Goal: Task Accomplishment & Management: Complete application form

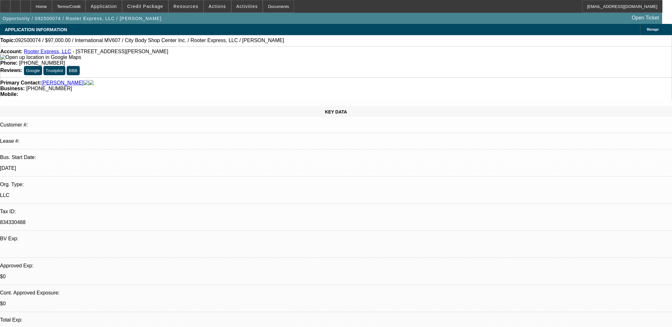
select select "0"
select select "2"
select select "0"
select select "6"
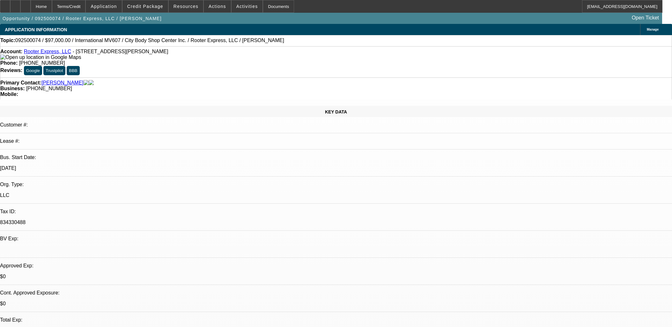
select select "0"
select select "2"
select select "0"
select select "6"
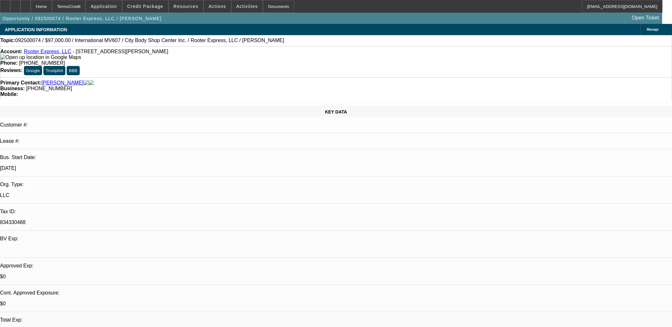
select select "0"
select select "2"
select select "0"
select select "6"
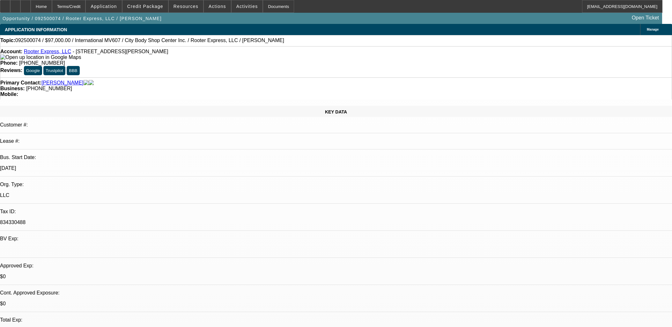
select select "0"
select select "2"
select select "0"
select select "6"
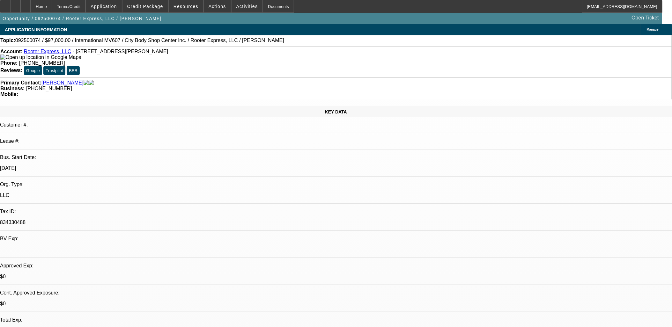
scroll to position [310, 0]
click at [135, 80] on div "Primary Contact: Hambrick, Michael" at bounding box center [335, 83] width 671 height 6
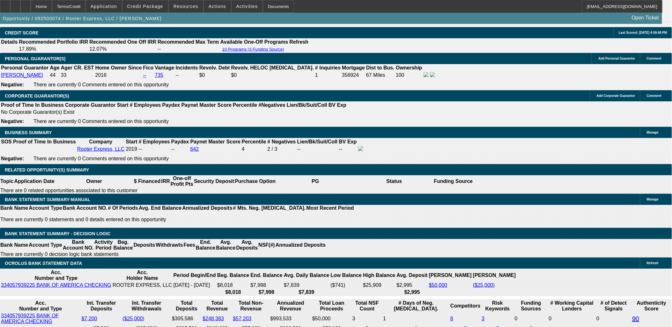
scroll to position [921, 0]
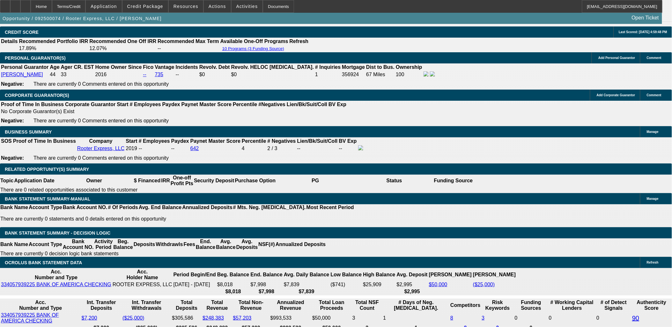
type input "7"
type input "UNKNOWN"
type input "72"
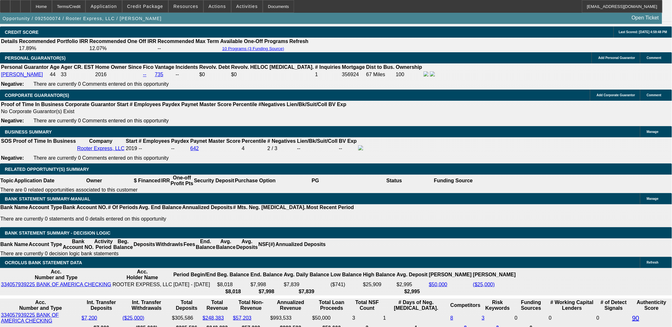
type input "$2,709.92"
type input "72"
type input "0"
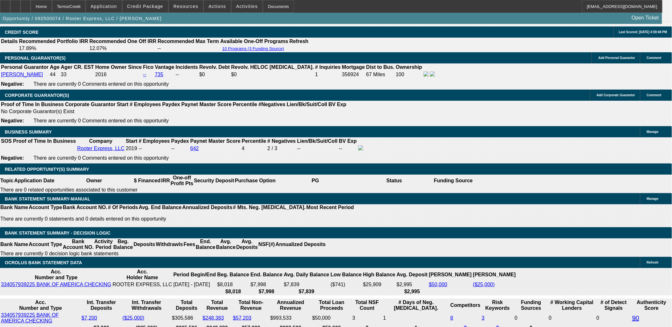
type input "UNKNOWN"
type input "$0.00"
drag, startPoint x: 225, startPoint y: 151, endPoint x: 238, endPoint y: 149, distance: 13.8
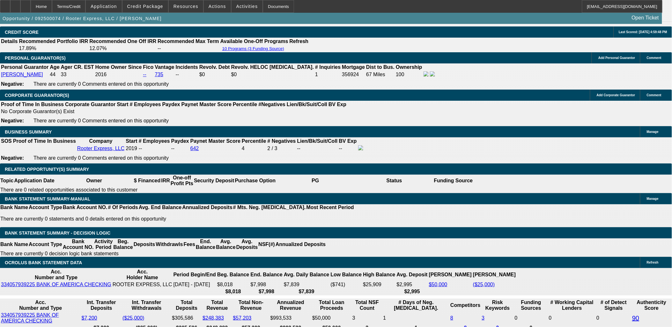
type input "13"
type input "$1,658.09"
type input "13."
type input "$2,207.05"
type input "13.3"
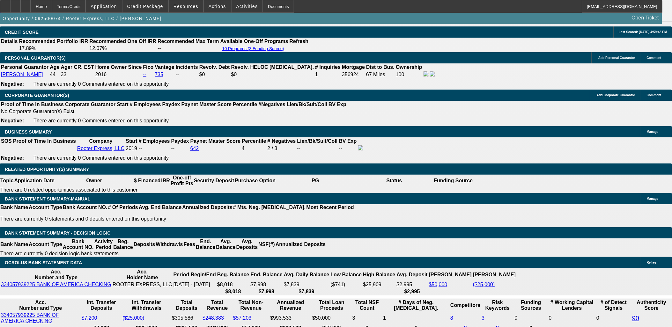
type input "$2,221.97"
type input "13"
type input "$1,658.09"
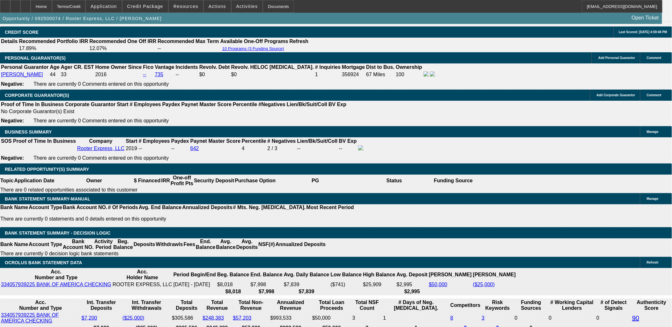
type input "13."
type input "$2,207.05"
type input "13.3"
type input "$2,221.97"
type input "13.3"
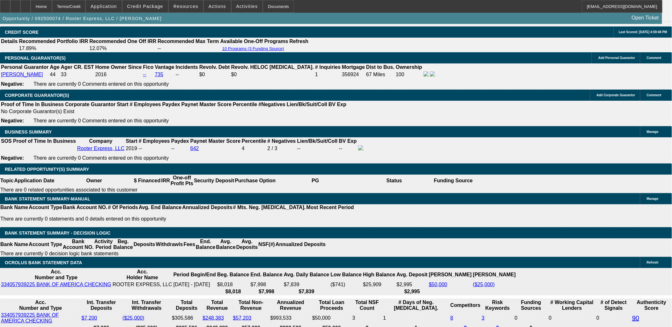
type input "22"
type input "2225"
type input "13.4"
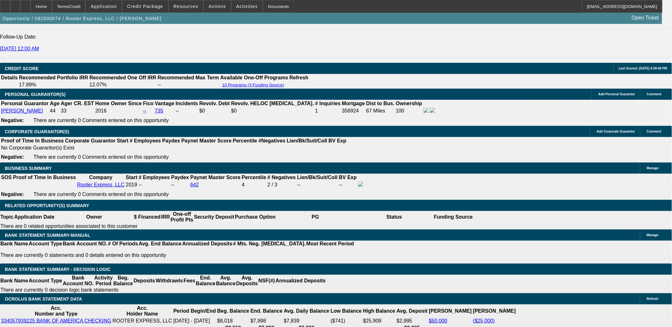
scroll to position [814, 0]
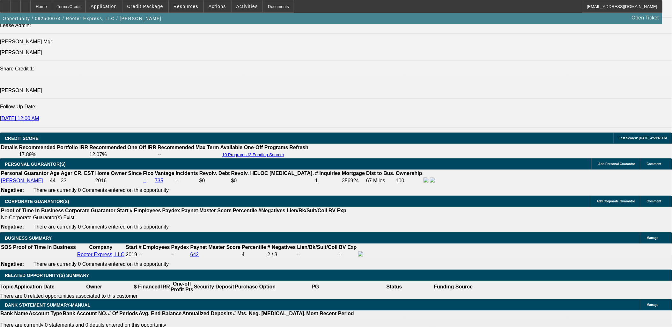
type input "$2,225.00"
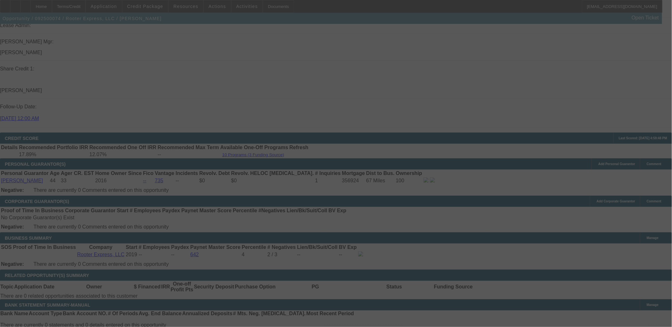
select select "0"
select select "2"
select select "0"
select select "6"
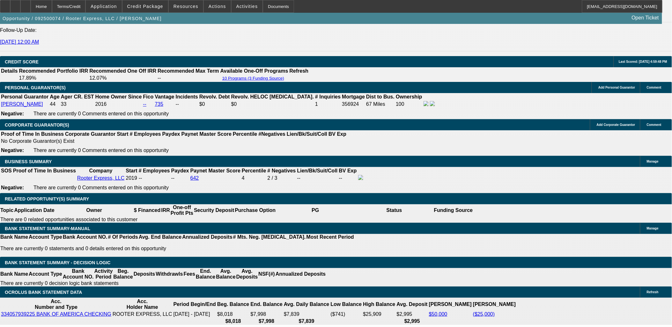
scroll to position [850, 0]
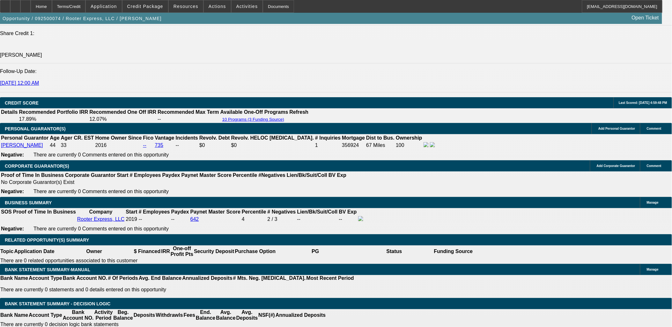
type input "1"
type input "UNKNOWN"
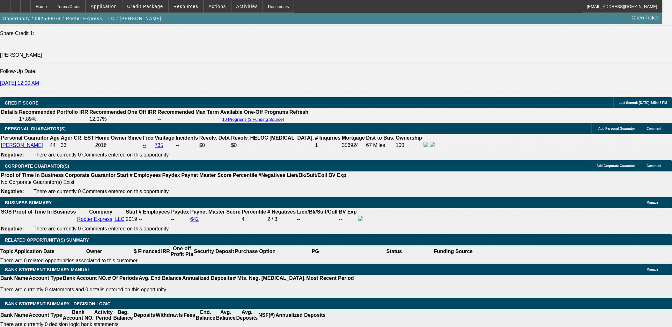
type input "14"
type input "$2,257.02"
type input "14"
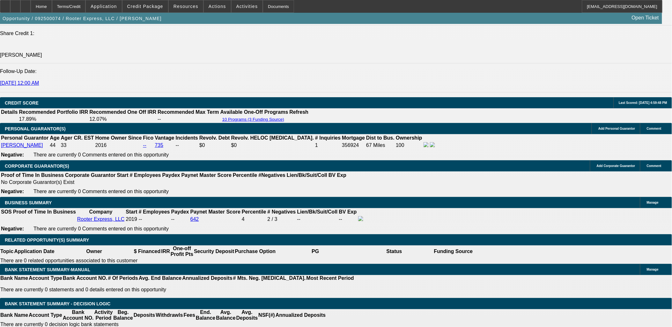
type input "22"
type input "2259"
type input "14"
type input "$2,259.00"
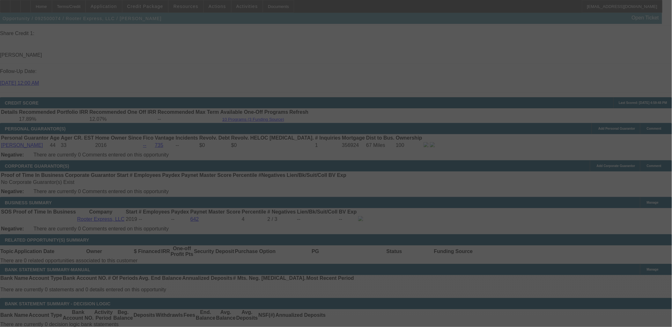
scroll to position [921, 0]
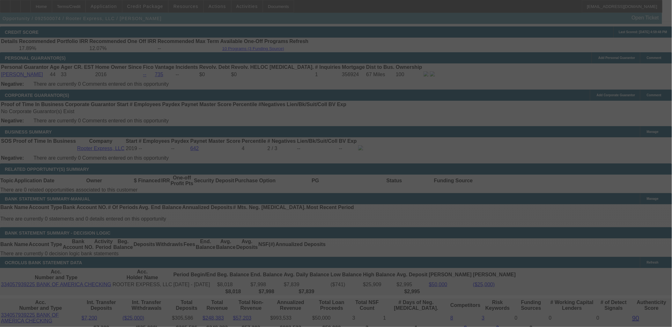
select select "0"
select select "2"
select select "0"
select select "6"
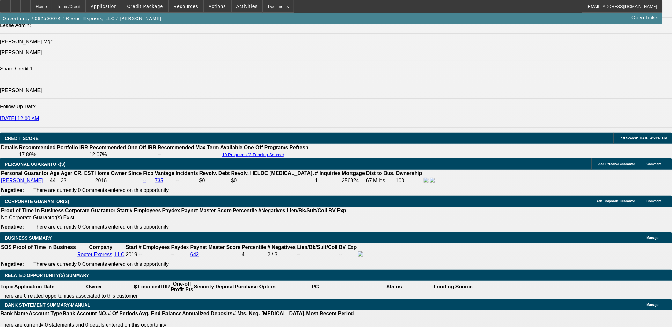
drag, startPoint x: 193, startPoint y: 167, endPoint x: 193, endPoint y: 179, distance: 12.1
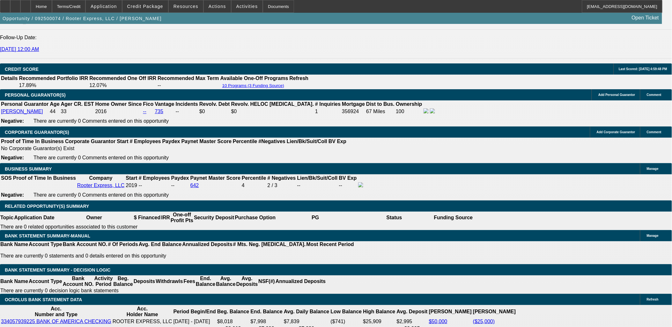
scroll to position [885, 0]
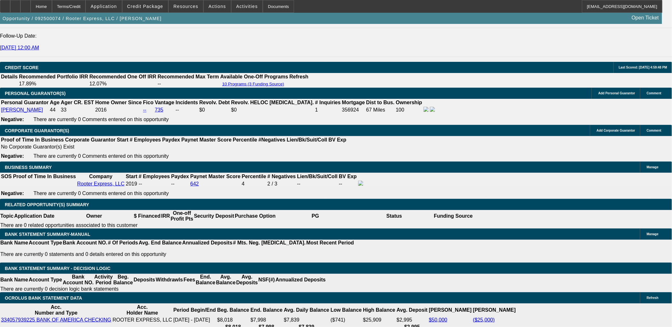
type input "UNKNOWN"
type input "48"
type input "$2,652.57"
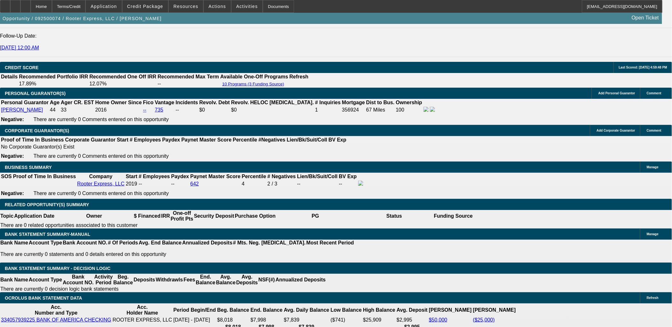
type input "48"
type input "265"
type input "2658"
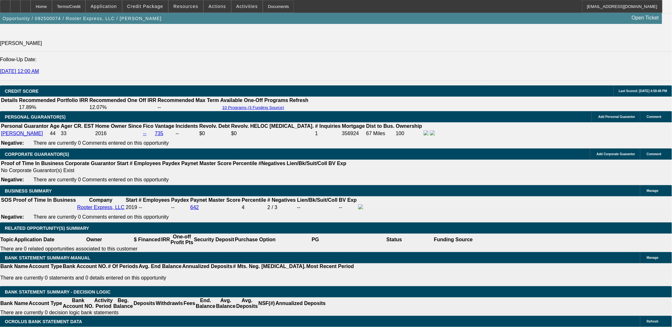
scroll to position [814, 0]
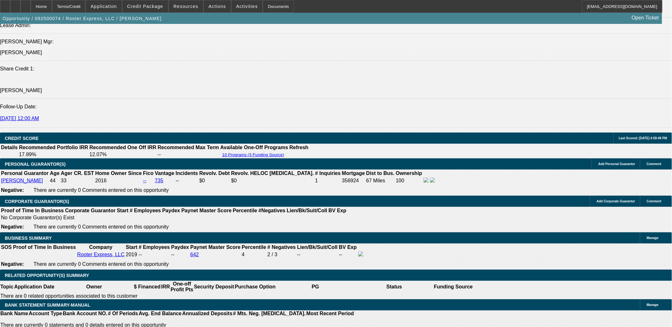
type input "14.2"
type input "$2,658.00"
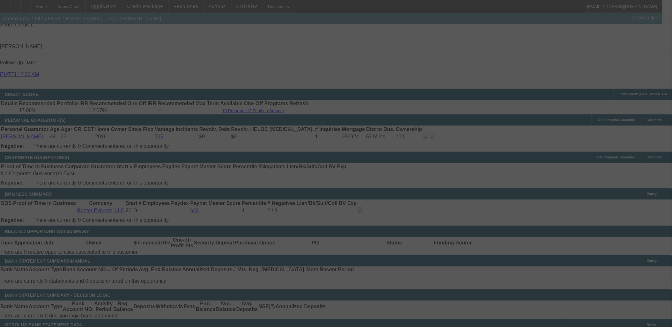
scroll to position [921, 0]
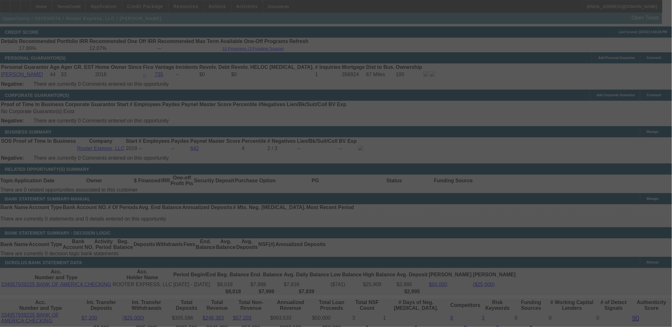
select select "0"
select select "2"
select select "0"
select select "6"
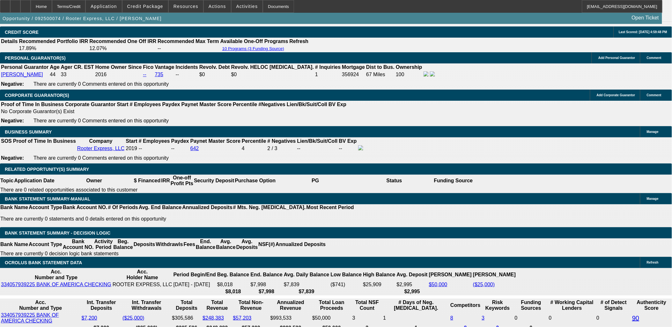
drag, startPoint x: 231, startPoint y: 150, endPoint x: 269, endPoint y: 153, distance: 38.3
type input "UNKNOWN"
type input "14.5"
type input "$2,675.06"
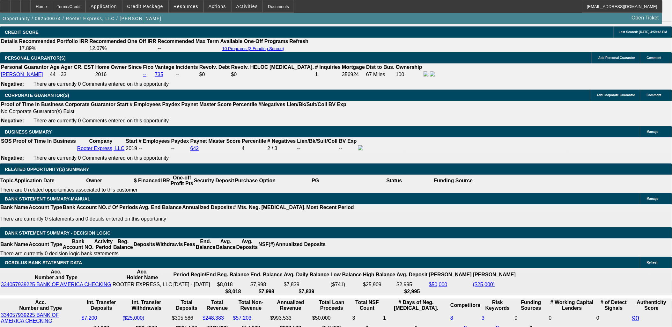
type input "14.5"
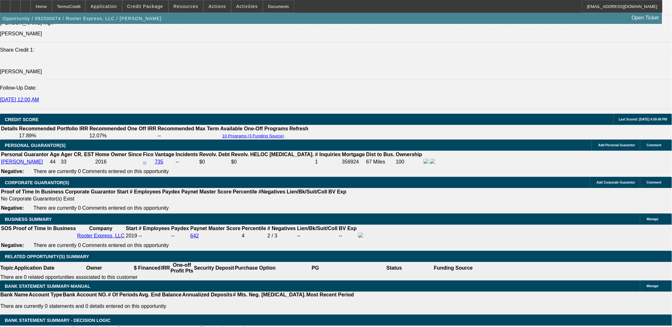
scroll to position [814, 0]
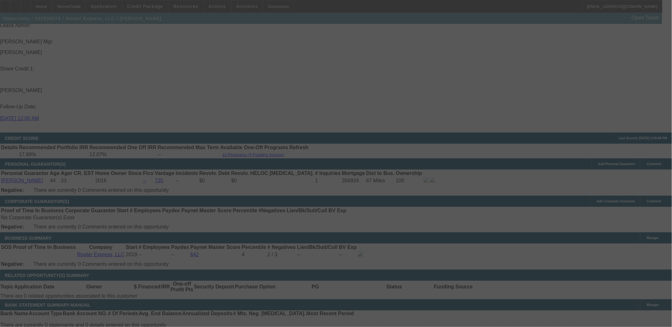
select select "0"
select select "2"
select select "0"
select select "6"
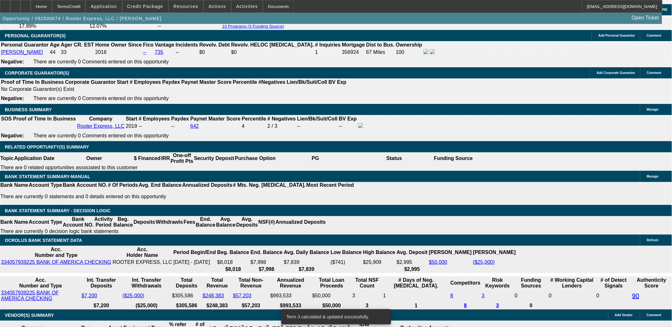
scroll to position [956, 0]
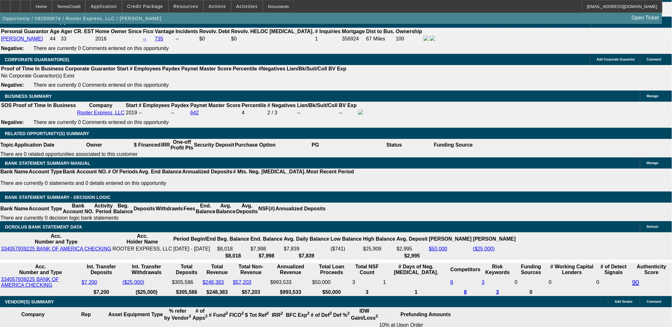
type input "UNKNOWN"
type input "36"
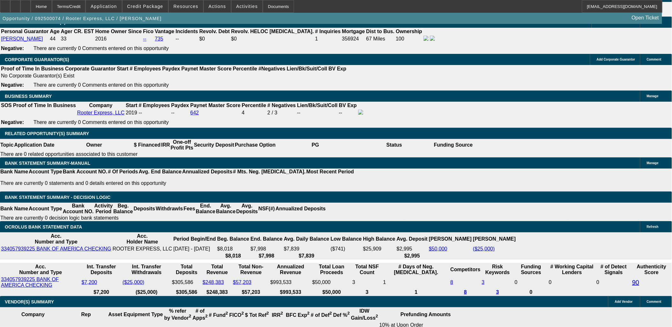
type input "$3,338.83"
type input "15"
type input "$3,362.54"
type input "15"
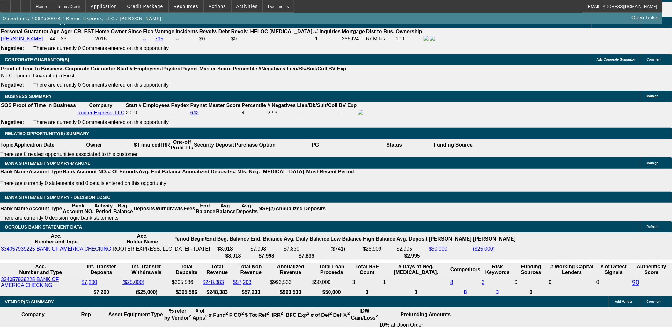
type input "3362"
type input "15"
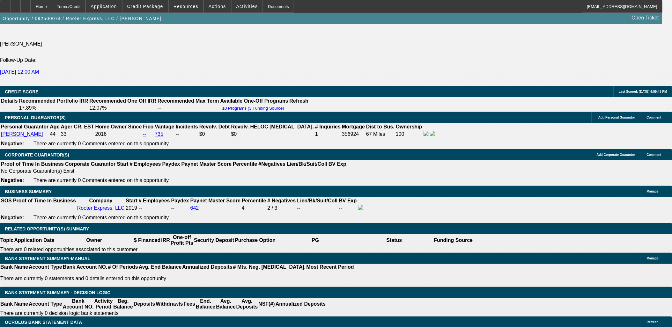
scroll to position [814, 0]
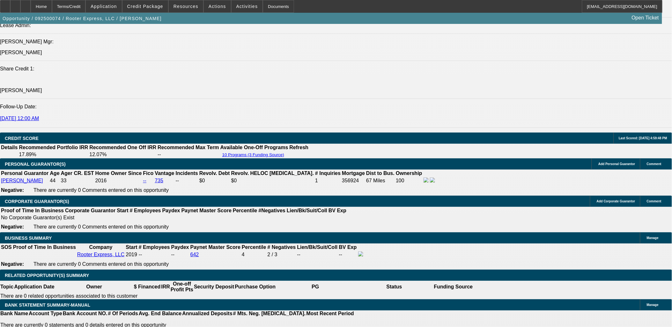
type input "$3,362.00"
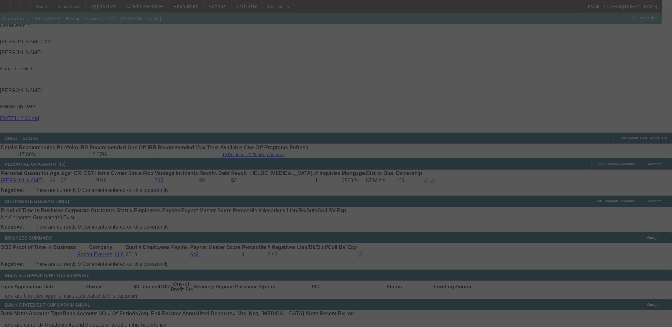
select select "0"
select select "2"
select select "0"
select select "6"
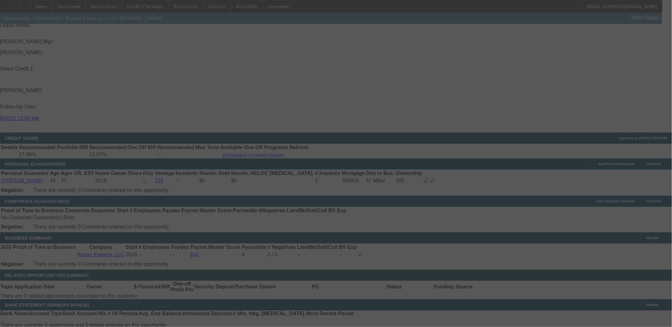
click at [533, 95] on div at bounding box center [336, 163] width 672 height 327
select select "0"
select select "2"
select select "0"
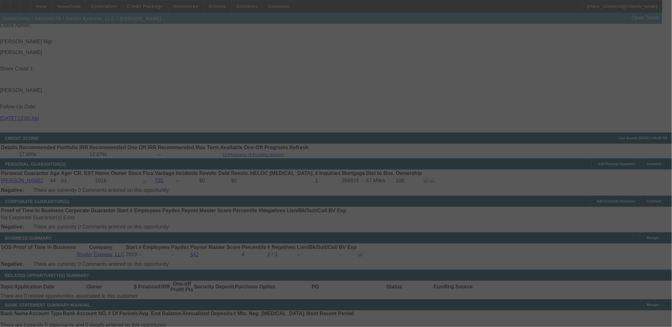
select select "6"
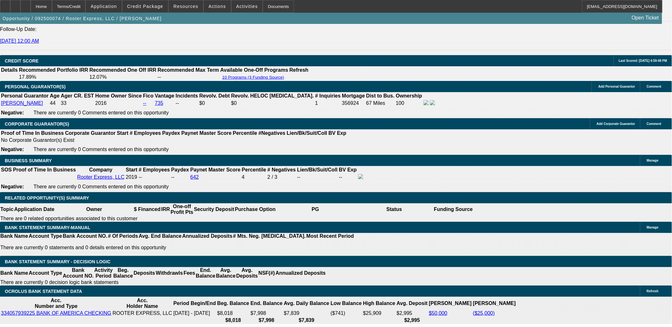
scroll to position [921, 0]
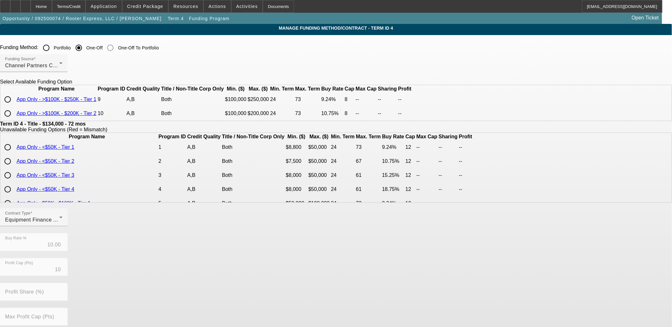
click at [14, 120] on input "radio" at bounding box center [7, 113] width 13 height 13
radio input "true"
type input "10.75"
type input "8"
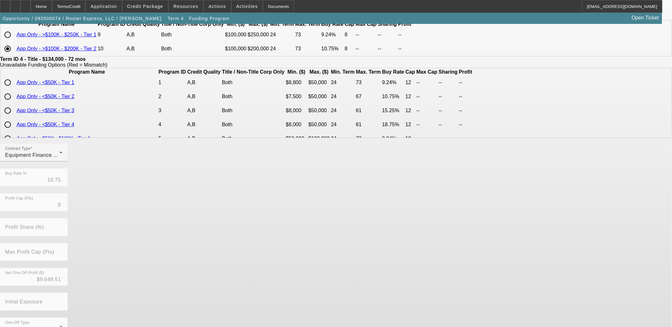
scroll to position [91, 0]
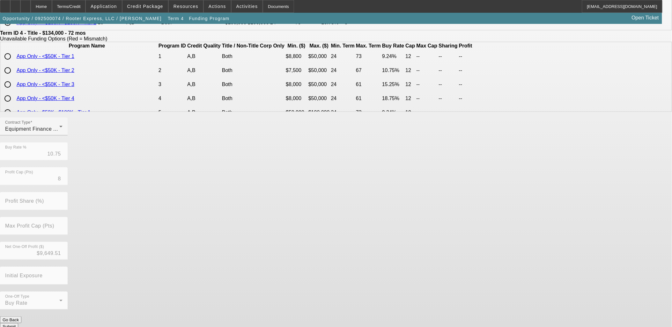
click at [18, 323] on button "Submit" at bounding box center [9, 326] width 18 height 7
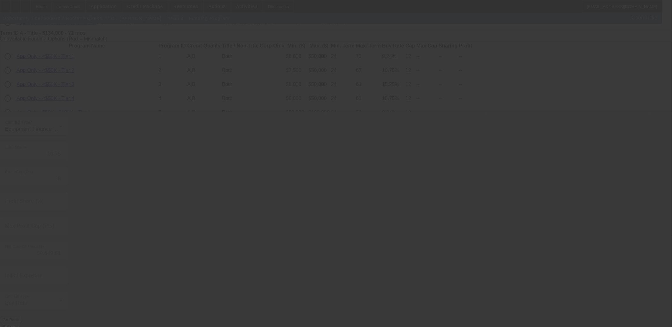
type input "10.00"
type input "10"
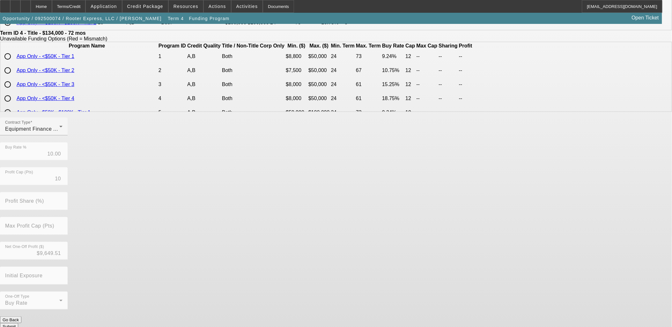
scroll to position [0, 0]
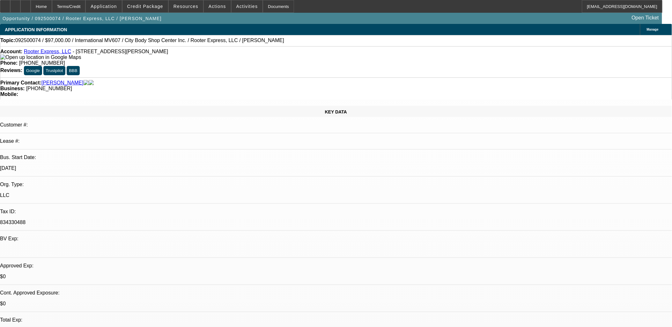
select select "0"
select select "2"
select select "0"
select select "6"
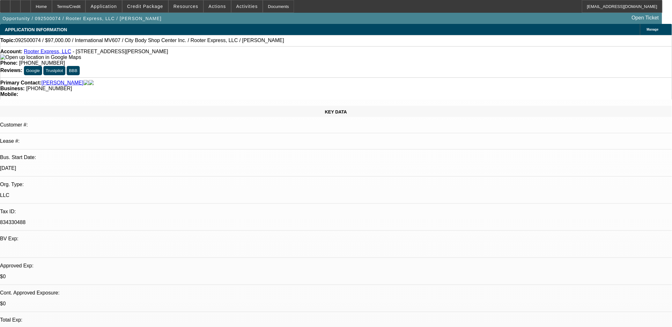
select select "0"
select select "2"
select select "0"
select select "6"
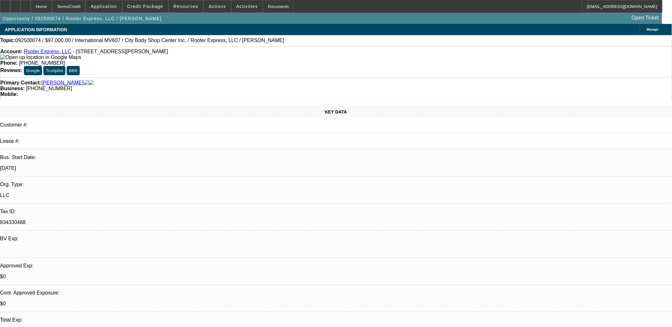
select select "0"
select select "2"
select select "0"
select select "6"
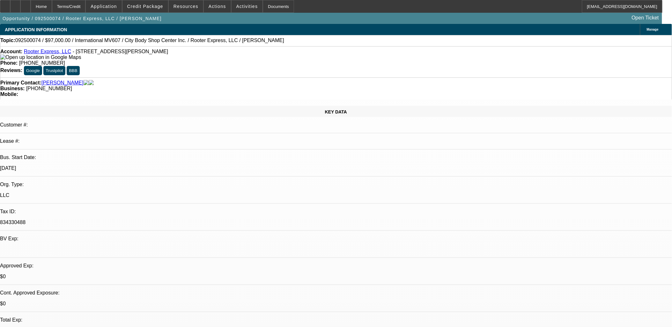
select select "0"
select select "2"
select select "0"
select select "6"
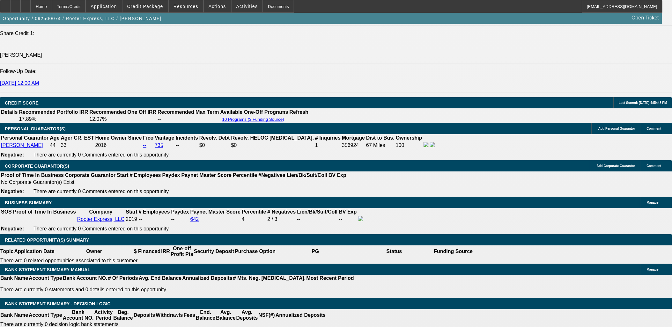
scroll to position [956, 0]
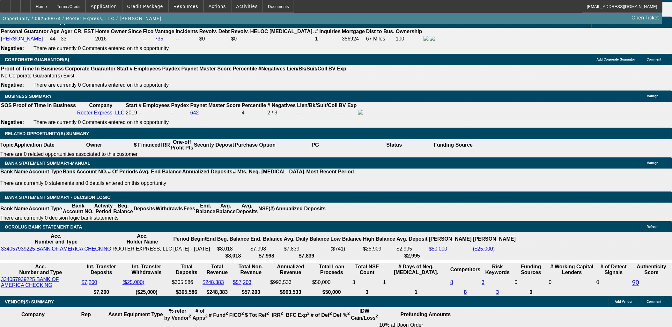
type input "UNKNOWN"
type input "1"
type input "$1,918.28"
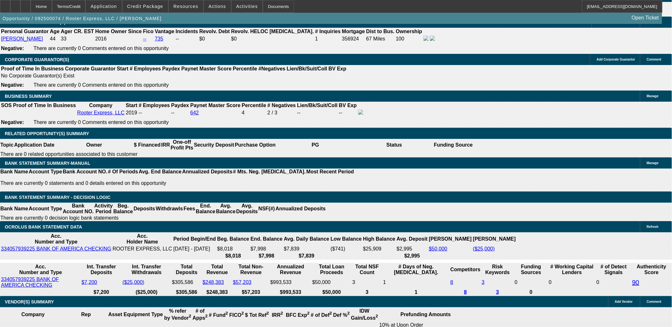
type input "14"
type input "$2,761.17"
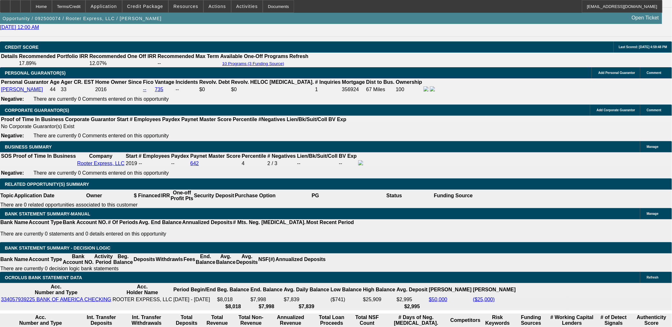
scroll to position [850, 0]
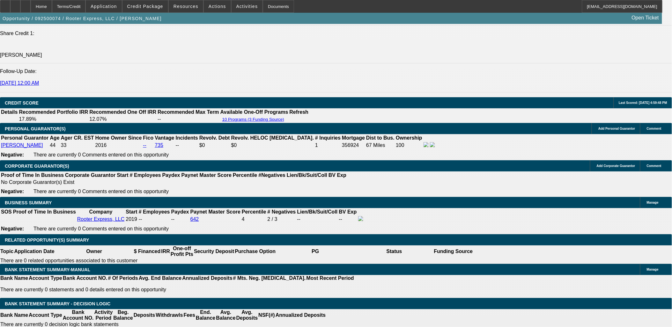
type input "14"
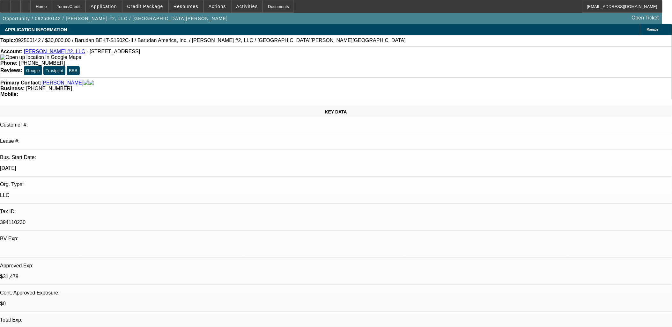
select select "0.1"
select select "1.5"
select select "0"
select select "2"
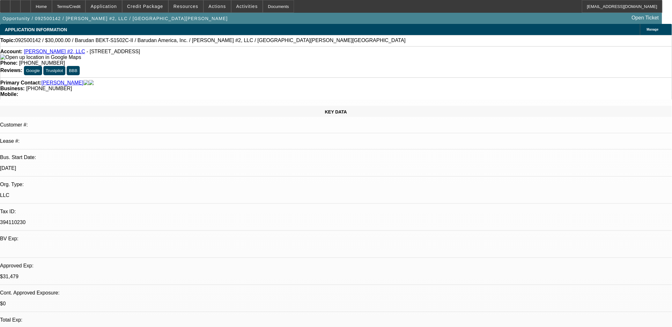
select select "0"
select select "2"
select select "0.1"
select select "1"
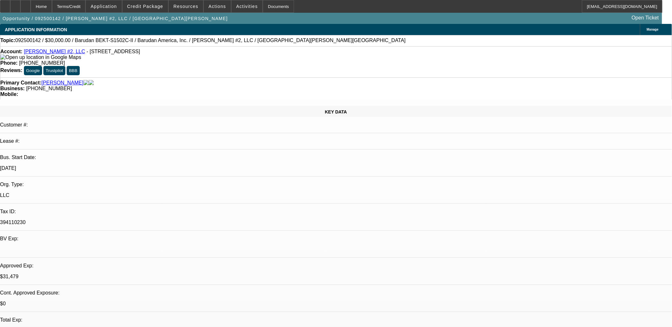
select select "2"
select select "1"
select select "2"
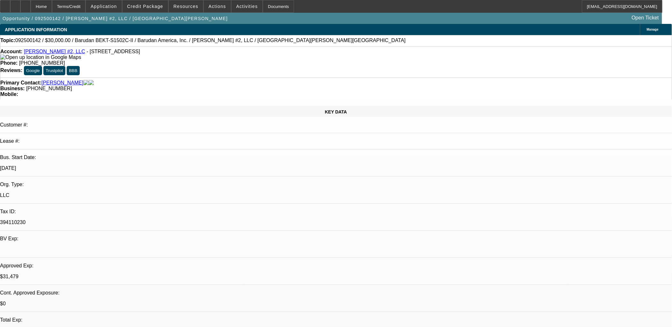
select select "1"
select select "2"
select select "4"
click at [151, 11] on span at bounding box center [145, 6] width 46 height 15
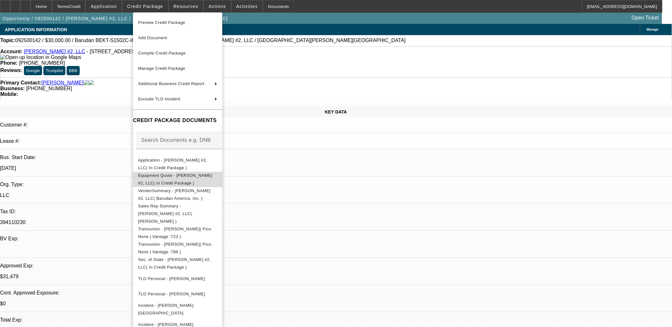
click at [179, 180] on span "Equipment Quote - Esperanza #2, LLC( In Credit Package )" at bounding box center [177, 178] width 79 height 15
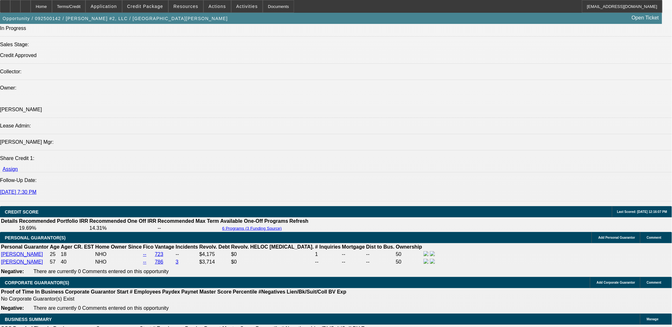
scroll to position [744, 0]
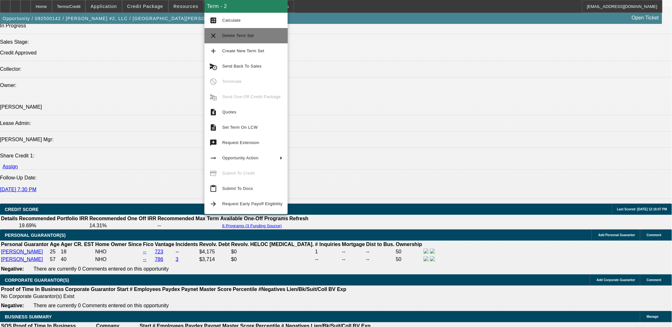
click at [238, 36] on span "Delete Term Set" at bounding box center [238, 35] width 32 height 5
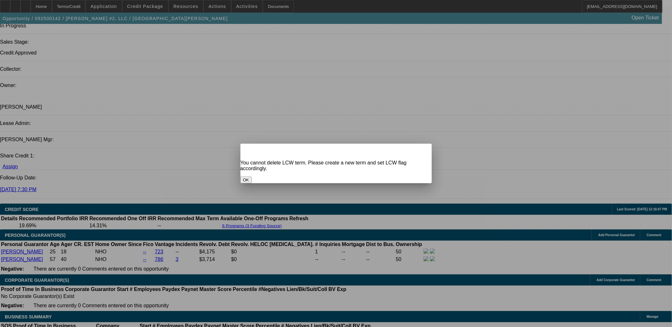
scroll to position [0, 0]
click at [252, 177] on button "OK" at bounding box center [245, 180] width 11 height 7
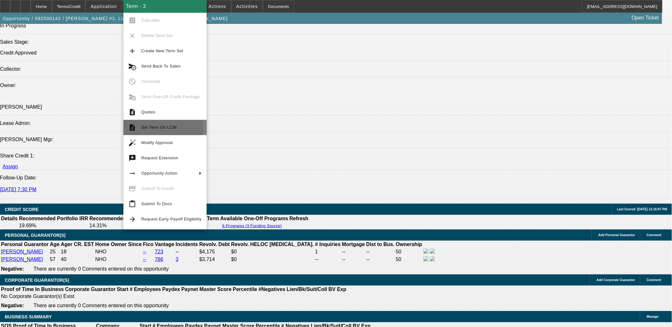
click at [149, 129] on span "Set Term On LCW" at bounding box center [158, 127] width 35 height 5
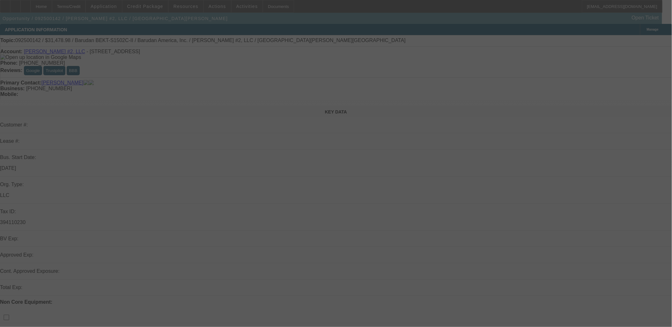
select select "0.1"
select select "1.5"
select select "0"
select select "2"
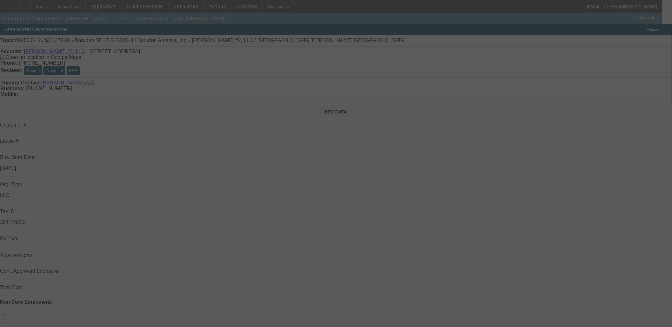
select select "0"
select select "2"
select select "0.1"
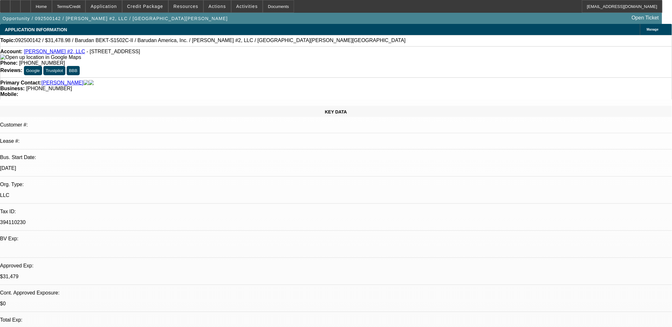
select select "1"
select select "2"
select select "1"
select select "2"
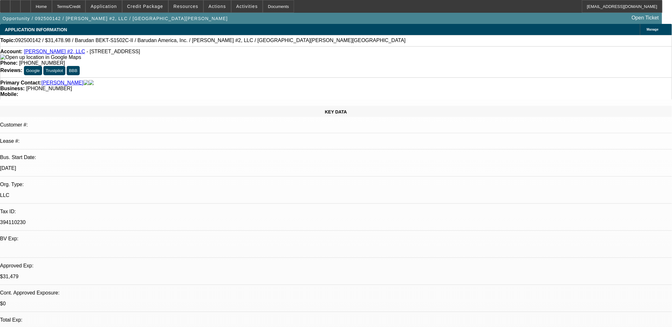
select select "2"
select select "1"
select select "2"
select select "4"
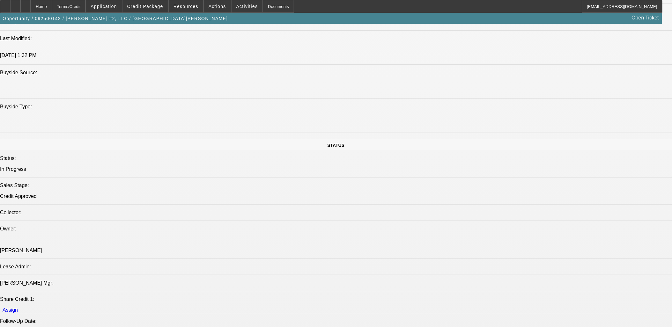
scroll to position [708, 0]
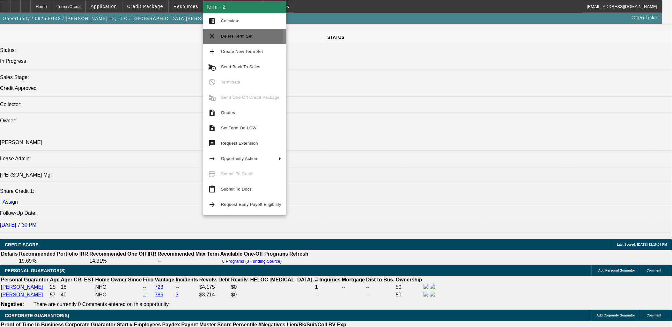
click at [214, 36] on mat-icon "clear" at bounding box center [212, 37] width 8 height 8
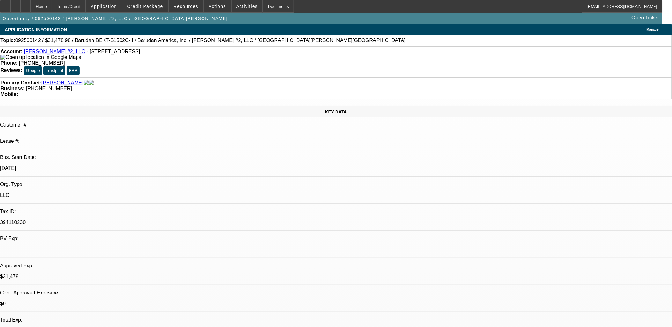
select select "0.1"
select select "1.5"
select select "0"
select select "2"
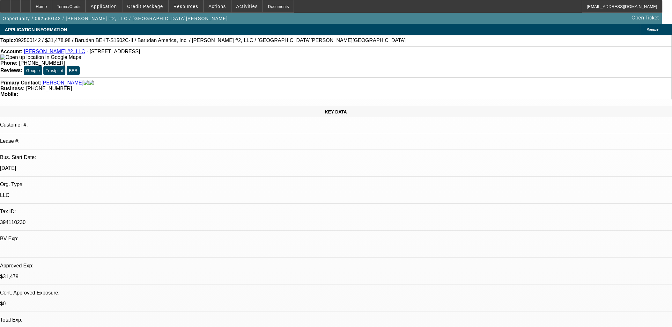
select select "0.1"
select select "1"
select select "2"
select select "1"
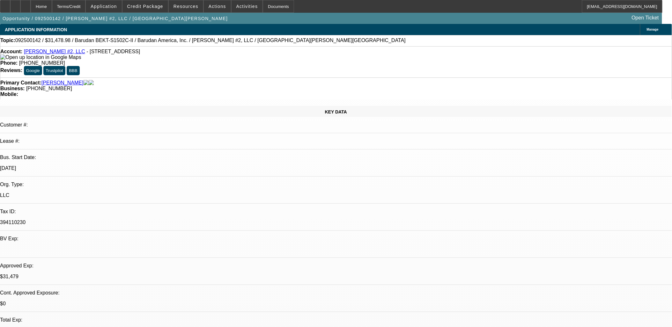
select select "2"
select select "4"
click at [158, 7] on span "Credit Package" at bounding box center [145, 6] width 36 height 5
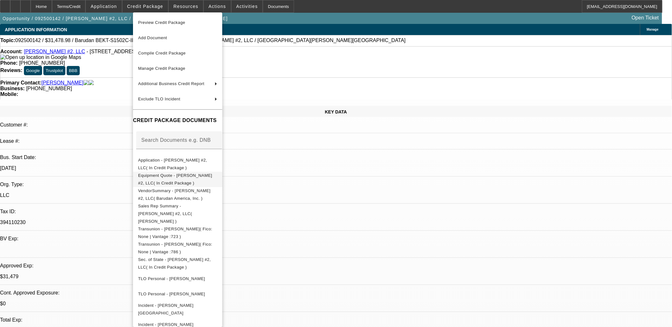
click at [180, 179] on span "Equipment Quote - Esperanza #2, LLC( In Credit Package )" at bounding box center [175, 179] width 74 height 12
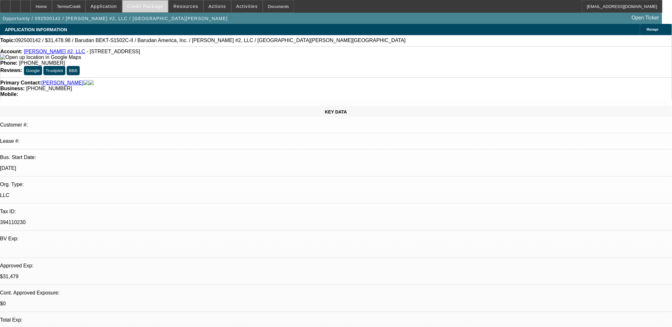
click at [143, 8] on span "Credit Package" at bounding box center [145, 6] width 36 height 5
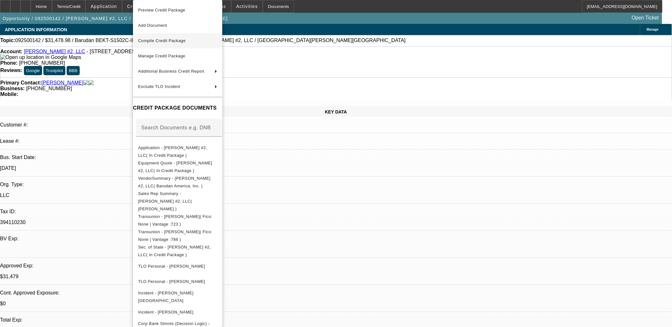
click at [158, 43] on span "Compile Credit Package" at bounding box center [177, 41] width 79 height 8
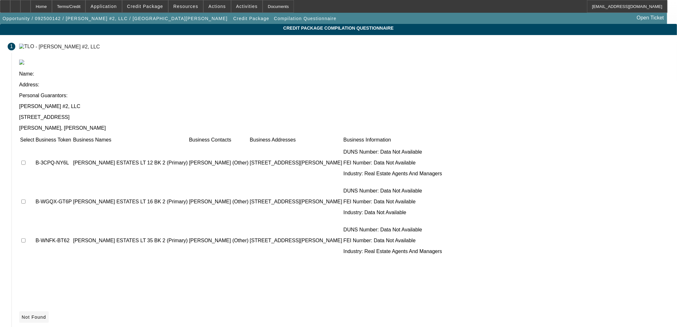
click at [22, 315] on icon at bounding box center [22, 317] width 0 height 5
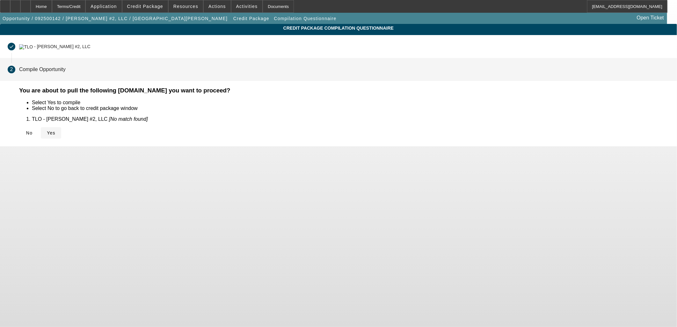
click at [55, 135] on span "Yes" at bounding box center [51, 132] width 9 height 5
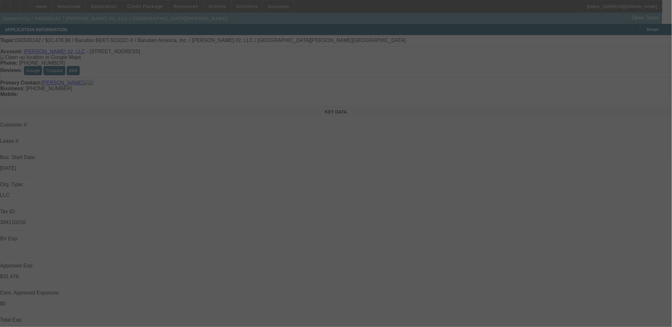
select select "0.1"
select select "1.5"
select select "2"
select select "0"
select select "2"
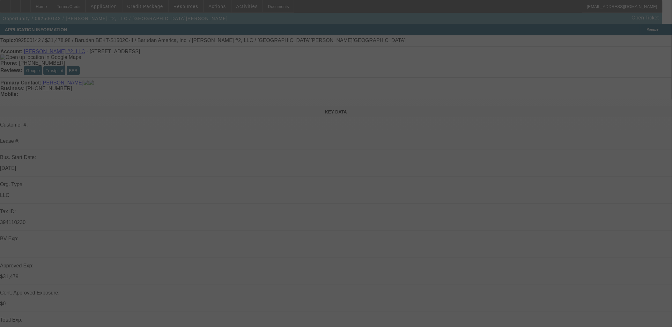
select select "0"
select select "2"
select select "0.1"
select select "4"
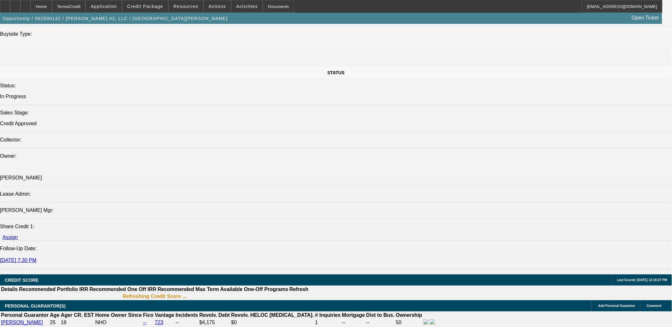
scroll to position [686, 0]
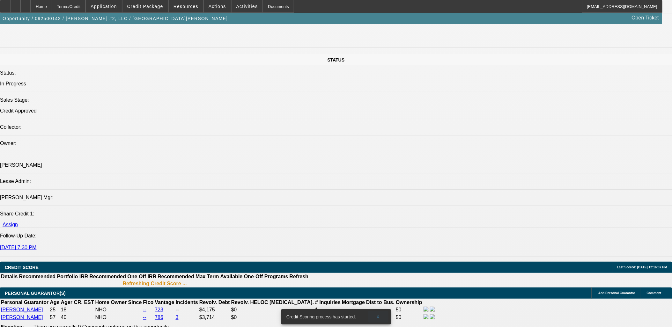
click at [375, 309] on span at bounding box center [378, 316] width 20 height 15
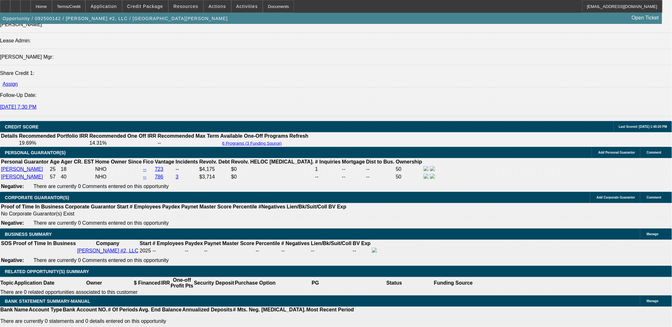
scroll to position [825, 0]
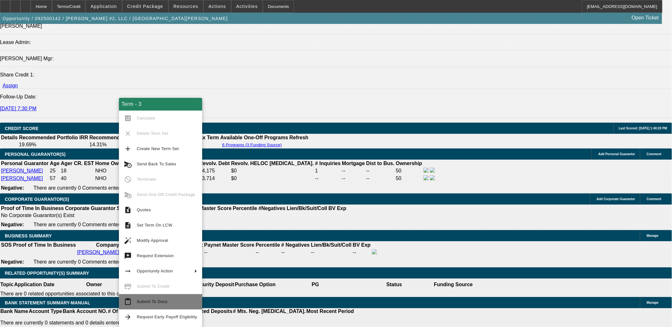
click at [155, 302] on span "Submit To Docs" at bounding box center [152, 301] width 31 height 5
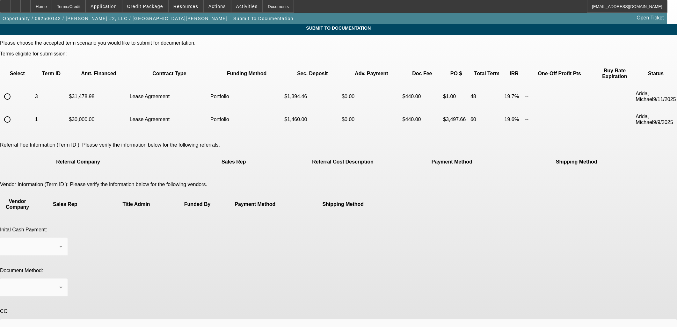
click at [14, 90] on input "radio" at bounding box center [7, 96] width 13 height 13
radio input "true"
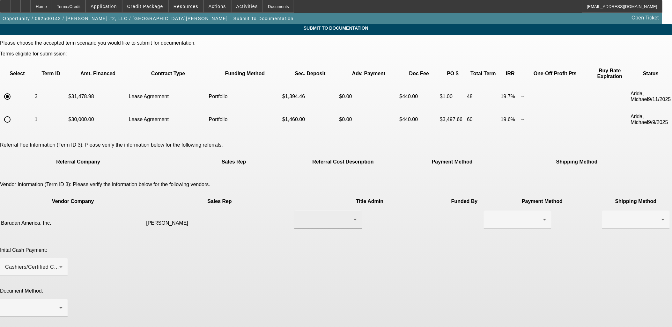
click at [303, 211] on div at bounding box center [327, 220] width 57 height 18
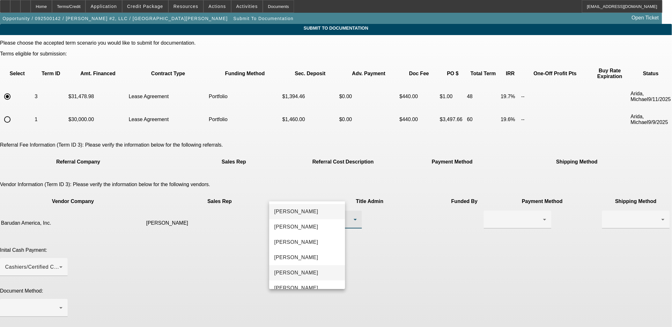
click at [300, 266] on mat-option "Grundy, Robert" at bounding box center [307, 272] width 76 height 15
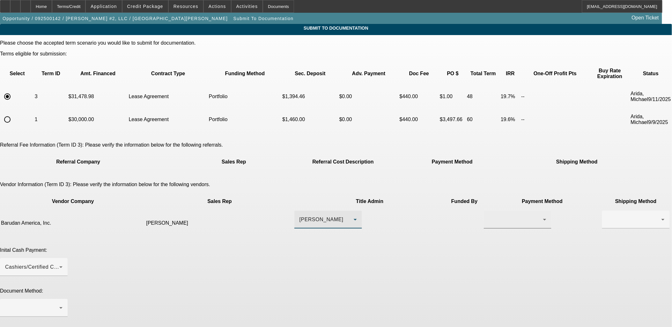
click at [489, 211] on div at bounding box center [517, 220] width 57 height 18
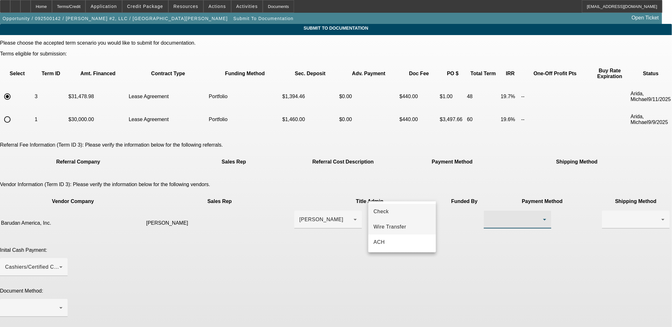
click at [386, 230] on span "Wire Transfer" at bounding box center [389, 227] width 33 height 8
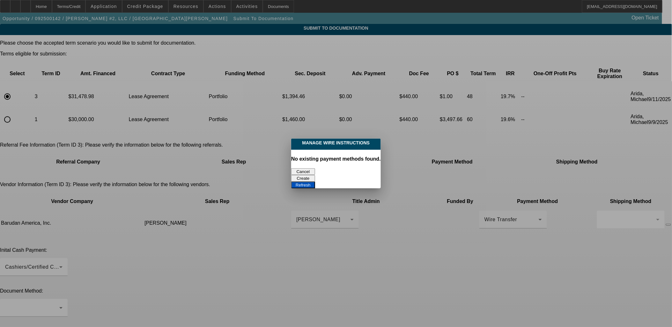
click at [297, 168] on button "Cancel" at bounding box center [303, 171] width 24 height 7
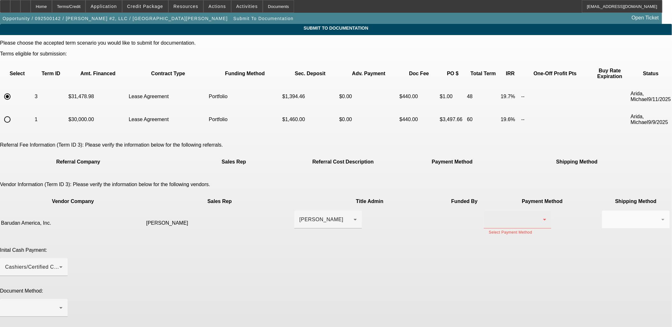
click at [489, 211] on div at bounding box center [517, 220] width 57 height 18
click at [386, 248] on mat-option "ACH" at bounding box center [402, 242] width 68 height 15
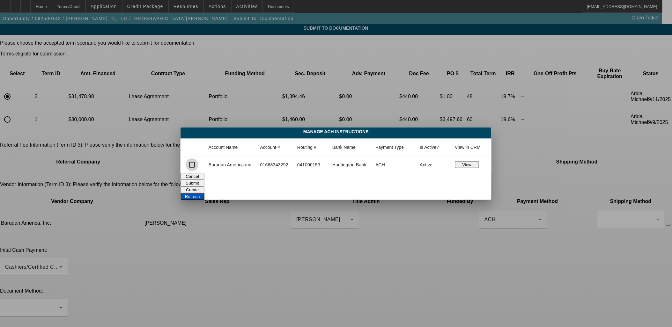
click at [193, 163] on input "checkbox" at bounding box center [192, 164] width 13 height 13
checkbox input "true"
click at [204, 180] on button "Submit" at bounding box center [192, 183] width 24 height 7
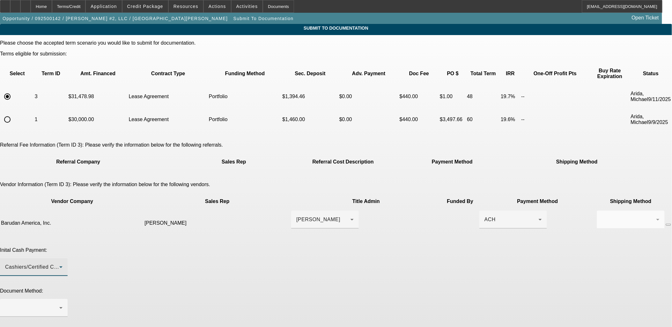
click at [59, 263] on div "Cashiers/Certified Check" at bounding box center [32, 267] width 54 height 8
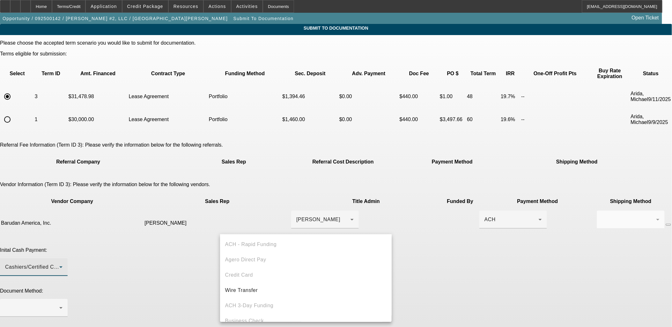
scroll to position [22, 0]
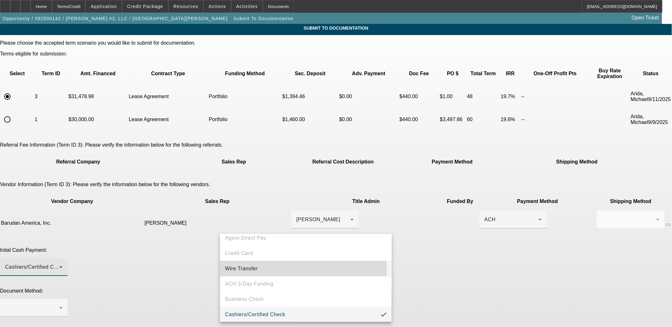
click at [267, 268] on mat-option "Wire Transfer" at bounding box center [306, 268] width 172 height 15
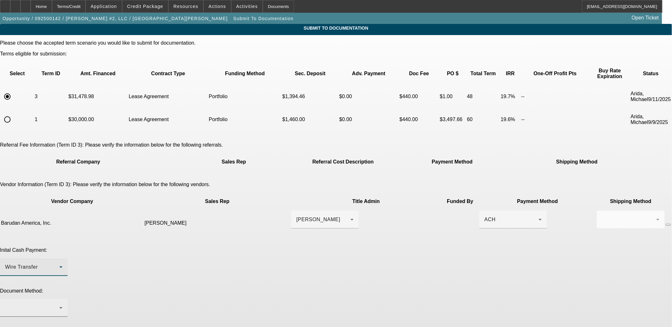
click at [59, 304] on div at bounding box center [32, 308] width 54 height 8
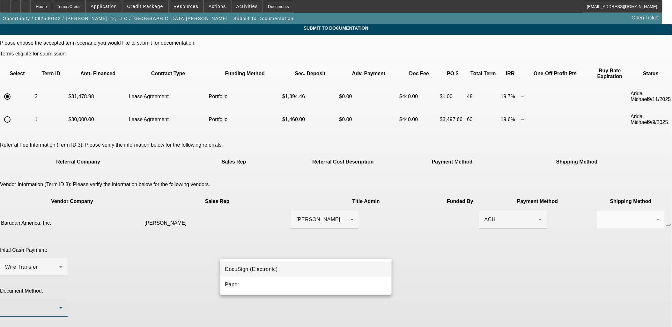
click at [263, 268] on span "DocuSign (Electronic)" at bounding box center [251, 270] width 53 height 8
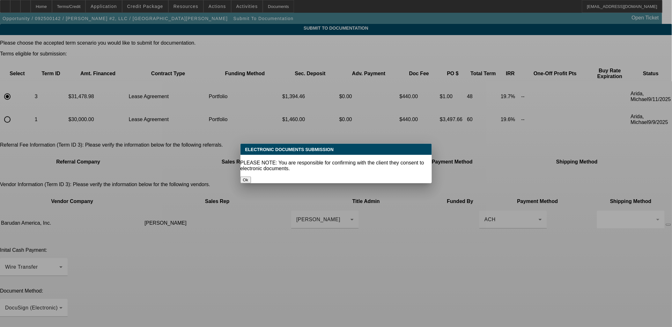
click at [251, 177] on button "Ok" at bounding box center [245, 180] width 11 height 7
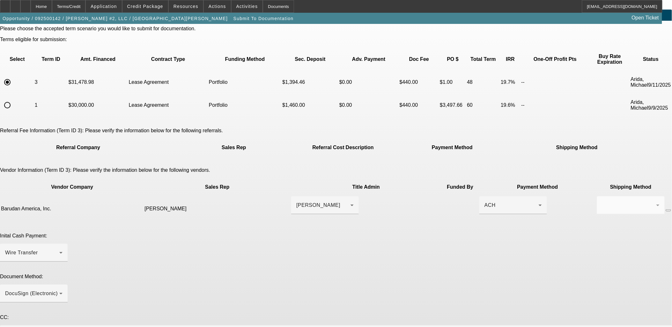
scroll to position [27, 0]
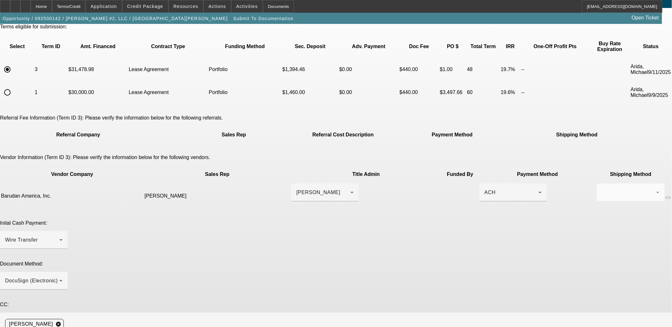
type textarea "Equipment in stock. Machine is being stored at their primary residence so I'm u…"
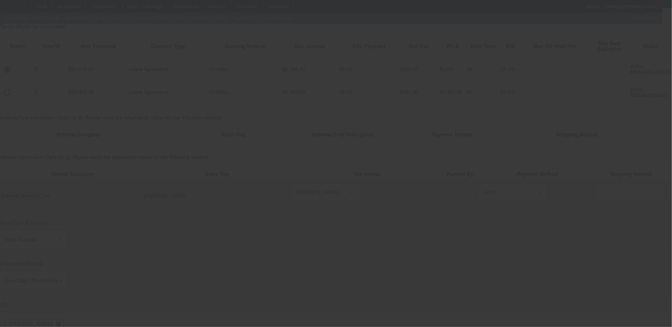
click at [450, 313] on div at bounding box center [336, 163] width 672 height 327
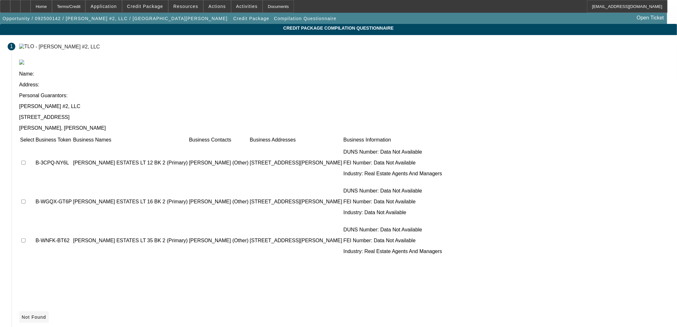
click at [46, 315] on span "Not Found" at bounding box center [34, 317] width 25 height 5
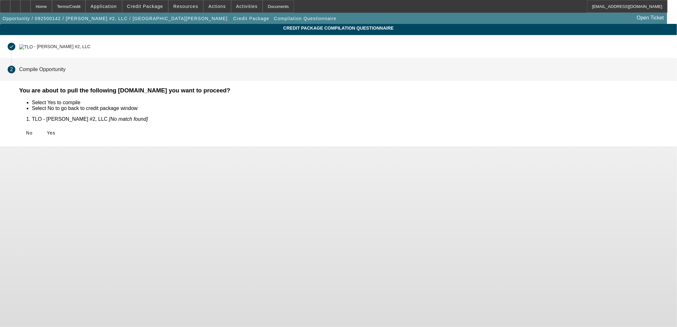
click at [47, 131] on icon at bounding box center [47, 132] width 0 height 5
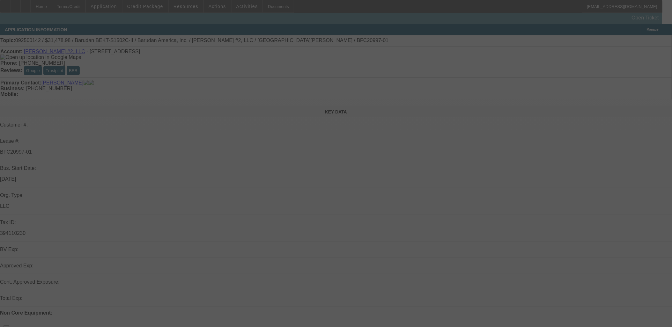
select select "0.1"
select select "1.5"
select select "2"
select select "0"
select select "2"
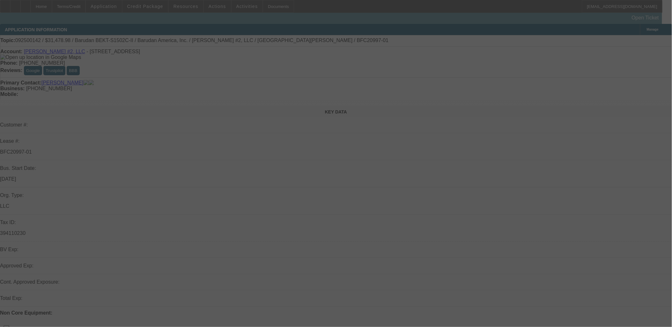
select select "0"
select select "2"
select select "0.1"
select select "4"
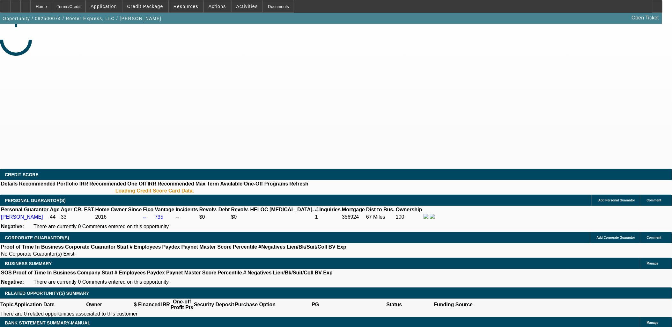
select select "0"
select select "2"
select select "0"
select select "6"
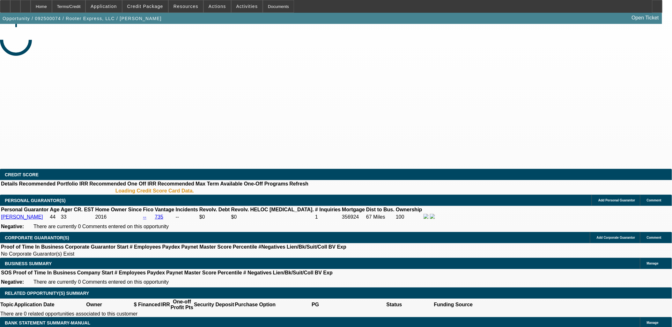
select select "0"
select select "2"
select select "0"
select select "6"
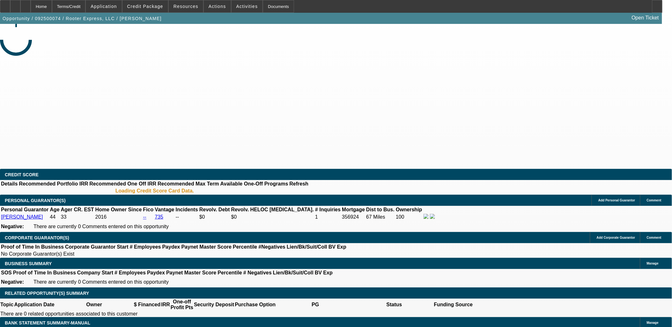
select select "0"
select select "2"
select select "0"
select select "6"
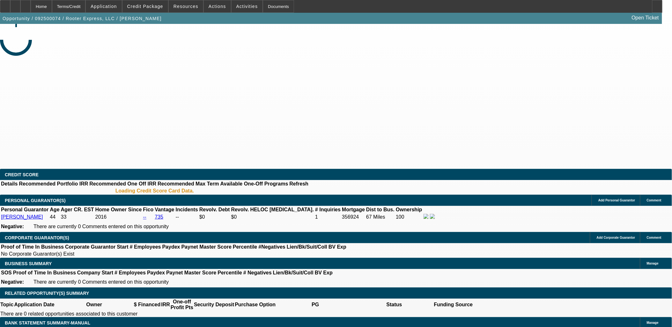
select select "0"
select select "2"
select select "0"
select select "6"
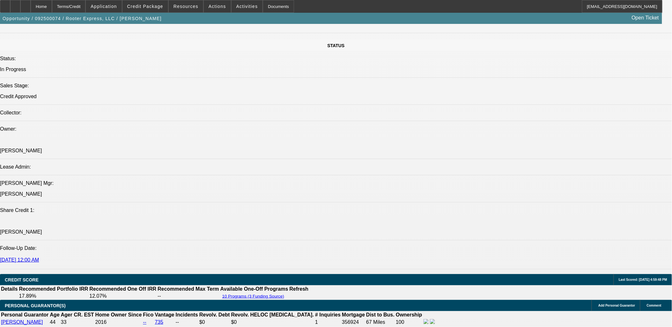
scroll to position [850, 0]
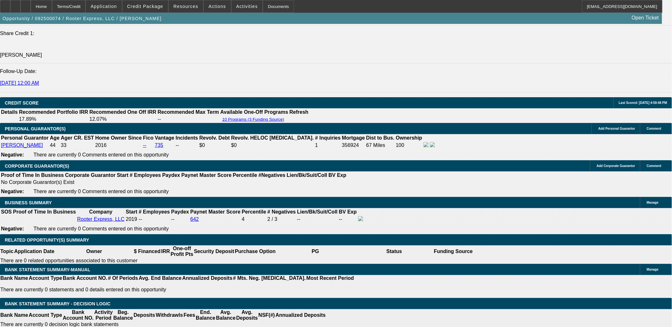
drag, startPoint x: 130, startPoint y: 221, endPoint x: 148, endPoint y: 221, distance: 17.9
type input "60"
type input "$3,117.95"
type input "60"
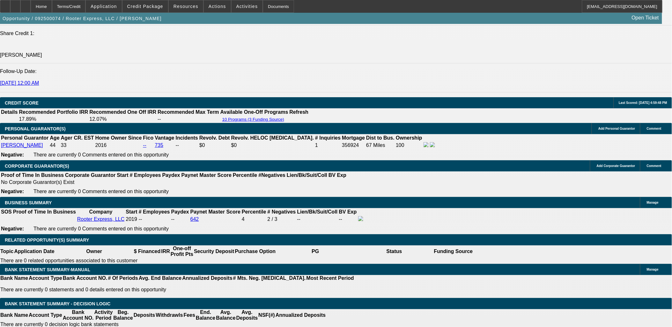
type input "1"
type input "$2,290.56"
type input "14.5"
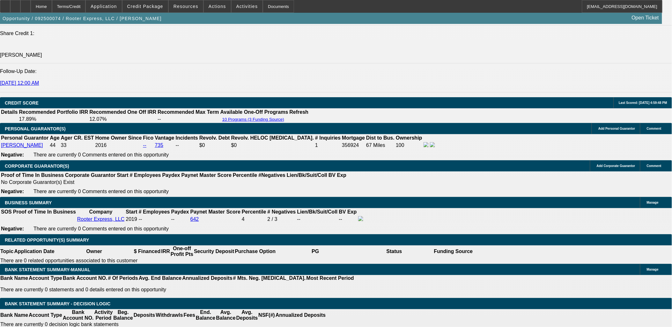
type input "$3,152.79"
type input "14.5"
type input "48"
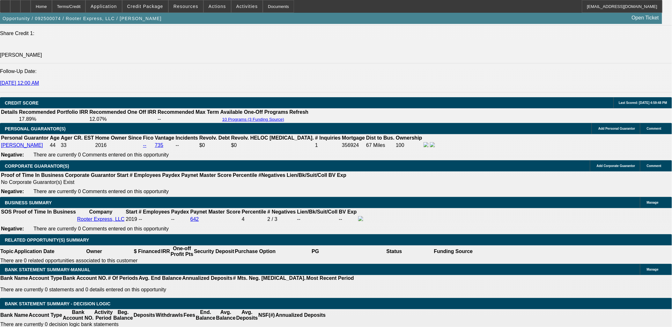
type input "$3,695.45"
type input "48"
type input "15"
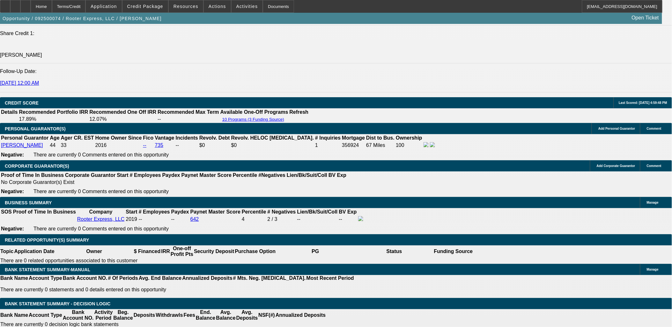
type input "$2,849.04"
drag, startPoint x: 150, startPoint y: 223, endPoint x: 180, endPoint y: 222, distance: 30.0
type input "15"
type input "$3,729.32"
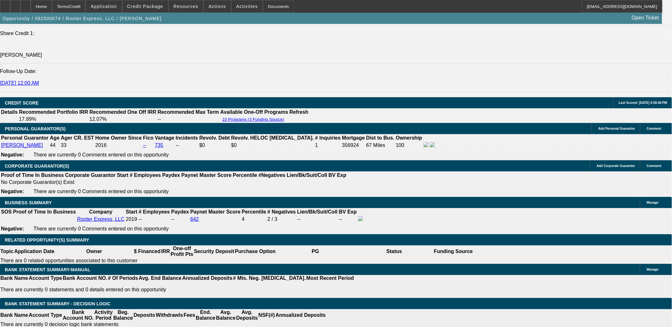
type input "15"
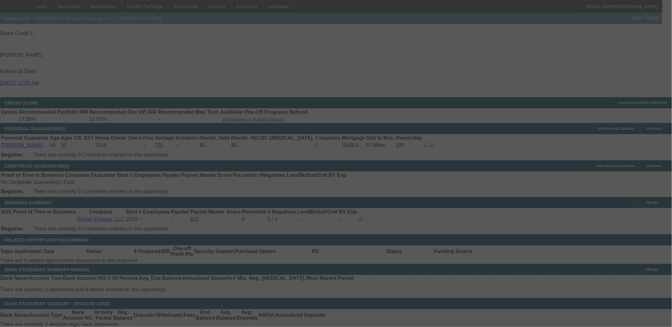
click at [129, 198] on div at bounding box center [336, 163] width 672 height 327
click at [122, 198] on div at bounding box center [336, 163] width 672 height 327
select select "0"
select select "2"
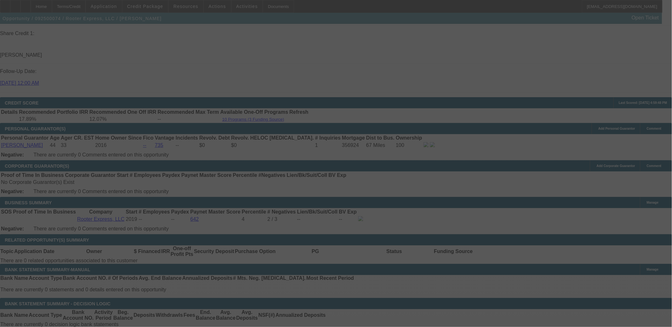
select select "0"
select select "6"
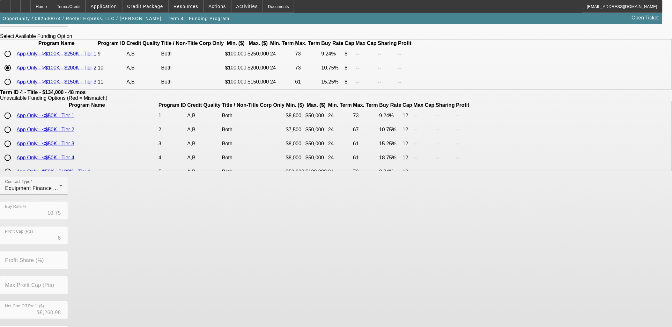
scroll to position [107, 0]
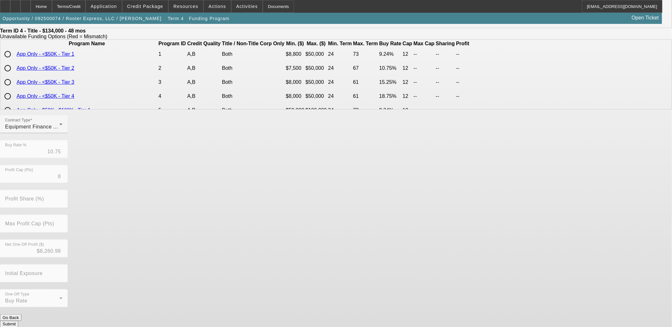
click at [18, 321] on button "Submit" at bounding box center [9, 324] width 18 height 7
click at [21, 314] on button "Go Back" at bounding box center [10, 317] width 21 height 7
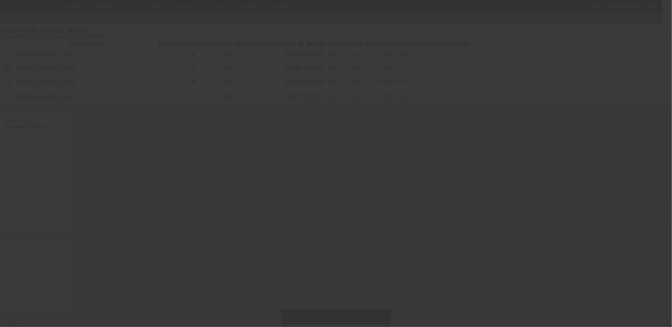
scroll to position [0, 0]
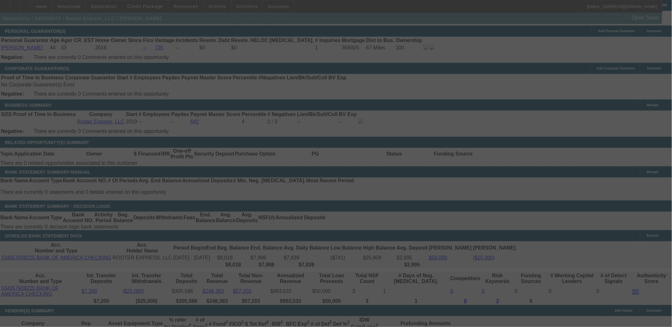
scroll to position [957, 0]
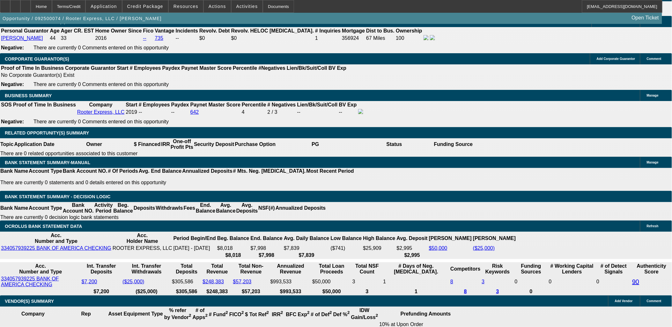
select select "0"
select select "2"
select select "0"
select select "6"
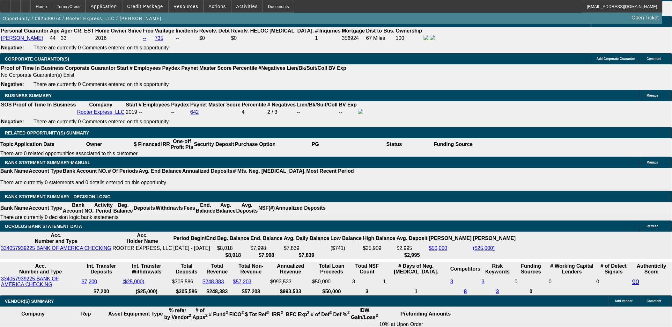
select select "0"
select select "2"
select select "0"
select select "6"
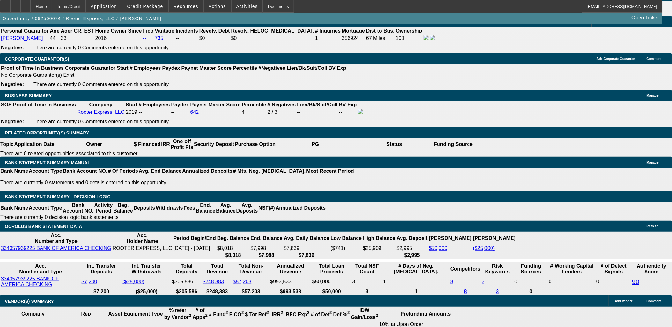
select select "0"
select select "2"
select select "0"
select select "6"
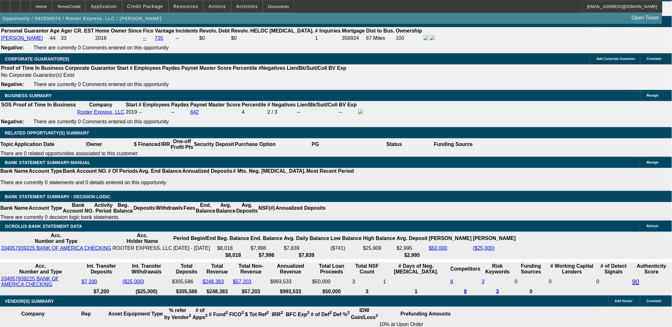
select select "0"
select select "2"
select select "0"
select select "6"
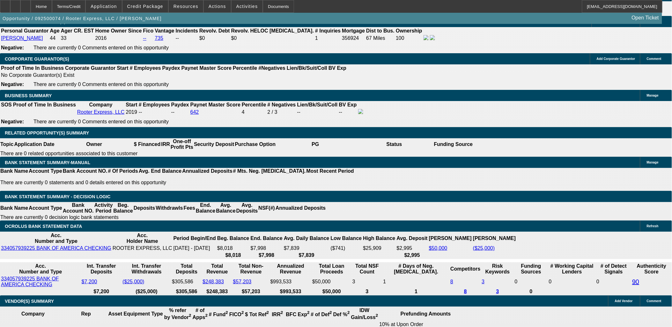
scroll to position [967, 0]
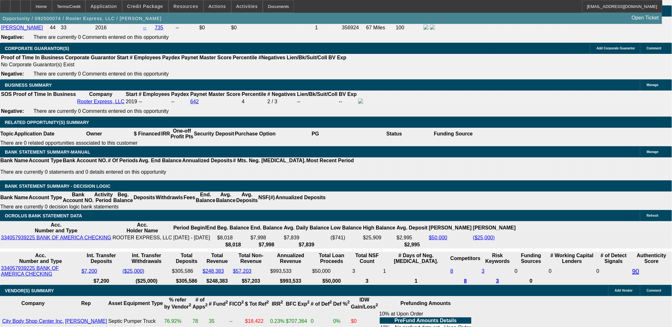
scroll to position [897, 0]
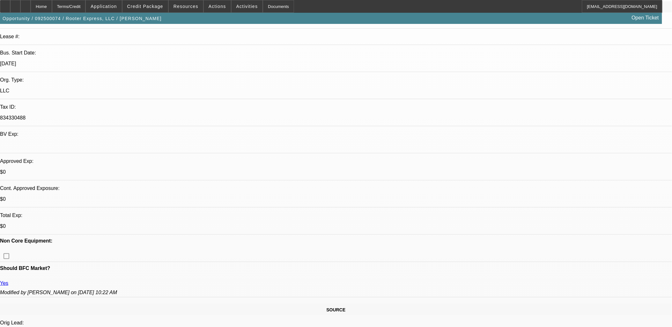
scroll to position [0, 0]
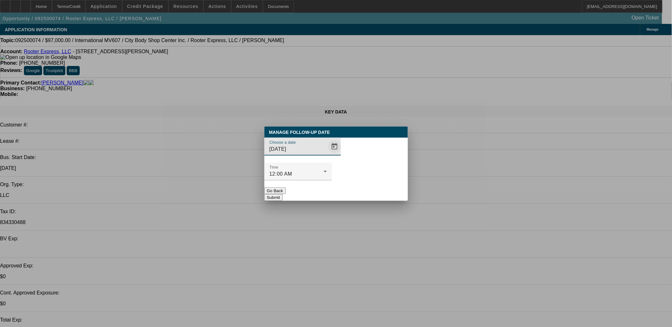
click at [327, 154] on span "Open calendar" at bounding box center [334, 146] width 15 height 15
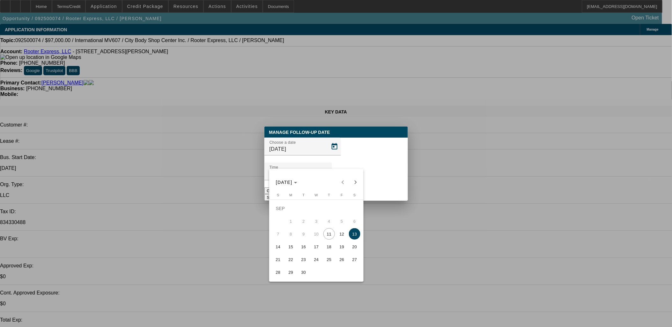
click at [337, 236] on span "12" at bounding box center [341, 233] width 11 height 11
type input "9/12/2025"
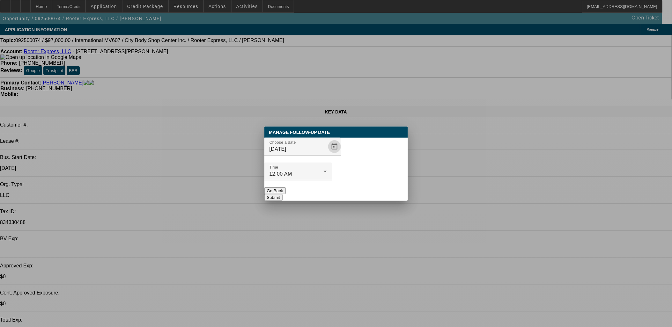
click at [282, 194] on button "Submit" at bounding box center [273, 197] width 18 height 7
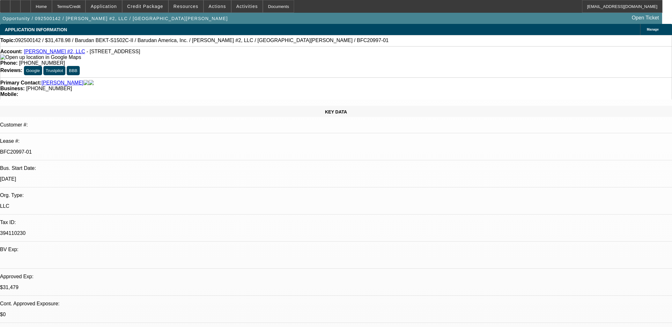
select select "0.1"
select select "1.5"
select select "2"
select select "0"
select select "2"
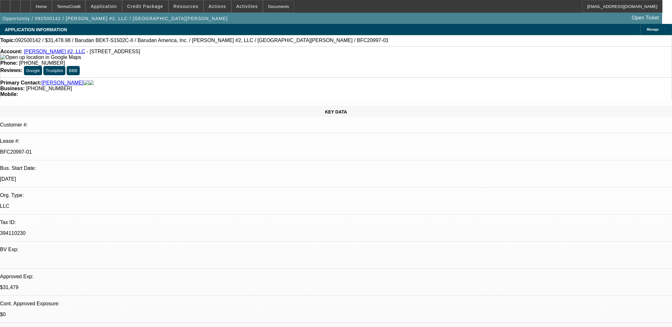
select select "0"
select select "2"
select select "0.1"
select select "4"
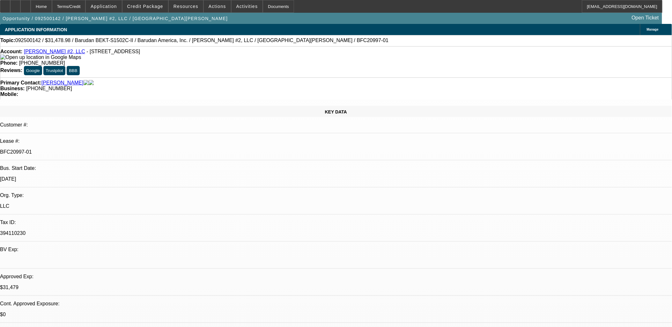
click at [164, 9] on span at bounding box center [145, 6] width 46 height 15
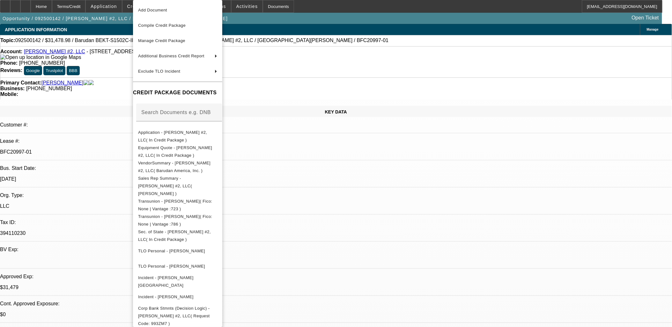
scroll to position [31, 0]
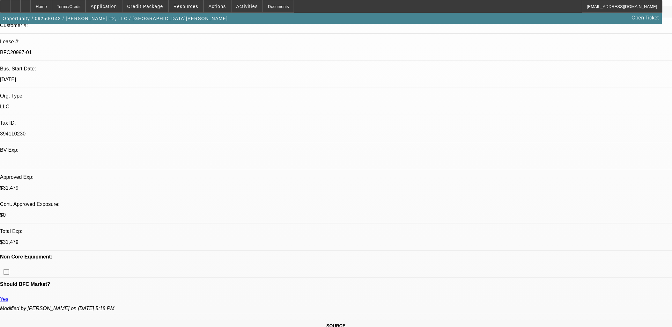
scroll to position [0, 0]
